Goal: Task Accomplishment & Management: Manage account settings

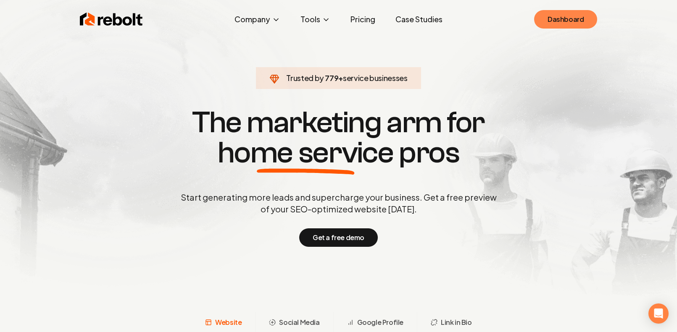
click at [566, 21] on link "Dashboard" at bounding box center [565, 19] width 63 height 18
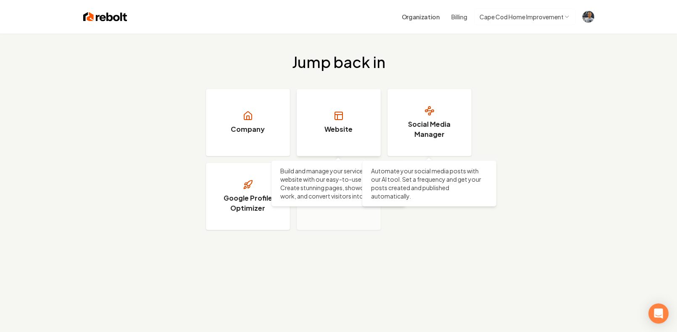
click at [346, 124] on link "Website" at bounding box center [339, 122] width 84 height 67
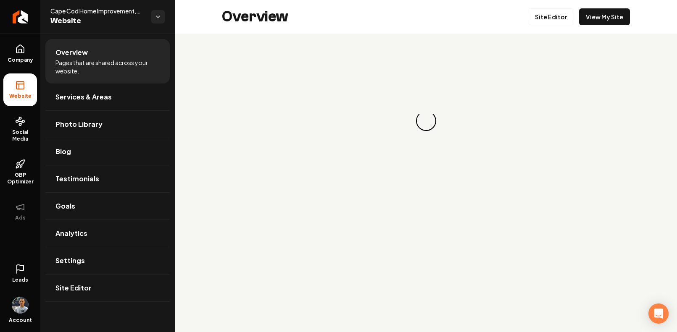
click at [21, 272] on icon at bounding box center [20, 269] width 10 height 10
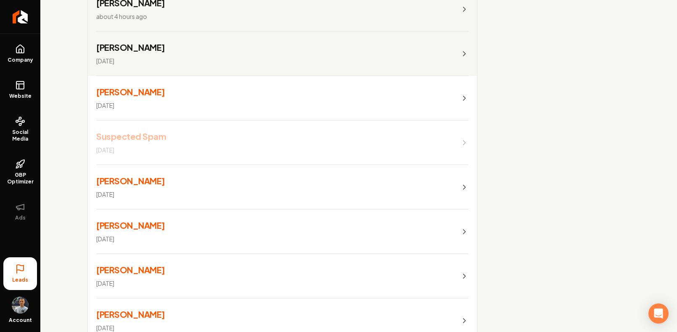
scroll to position [161, 0]
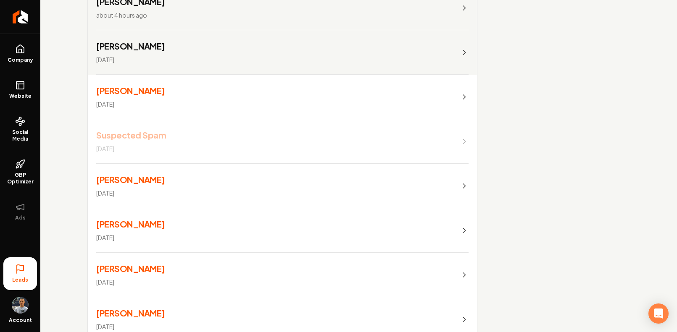
click at [163, 184] on link "[PERSON_NAME] [DATE]" at bounding box center [282, 186] width 389 height 45
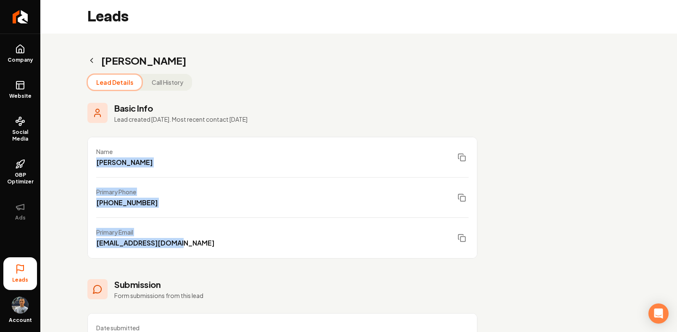
drag, startPoint x: 172, startPoint y: 243, endPoint x: 88, endPoint y: 156, distance: 121.2
click at [88, 156] on ul "Name [PERSON_NAME] Primary Phone [PHONE_NUMBER] Primary Email [EMAIL_ADDRESS][D…" at bounding box center [282, 198] width 390 height 122
copy ul "[PERSON_NAME] Primary Phone [PHONE_NUMBER] Primary Email [EMAIL_ADDRESS][DOMAIN…"
